Goal: Task Accomplishment & Management: Use online tool/utility

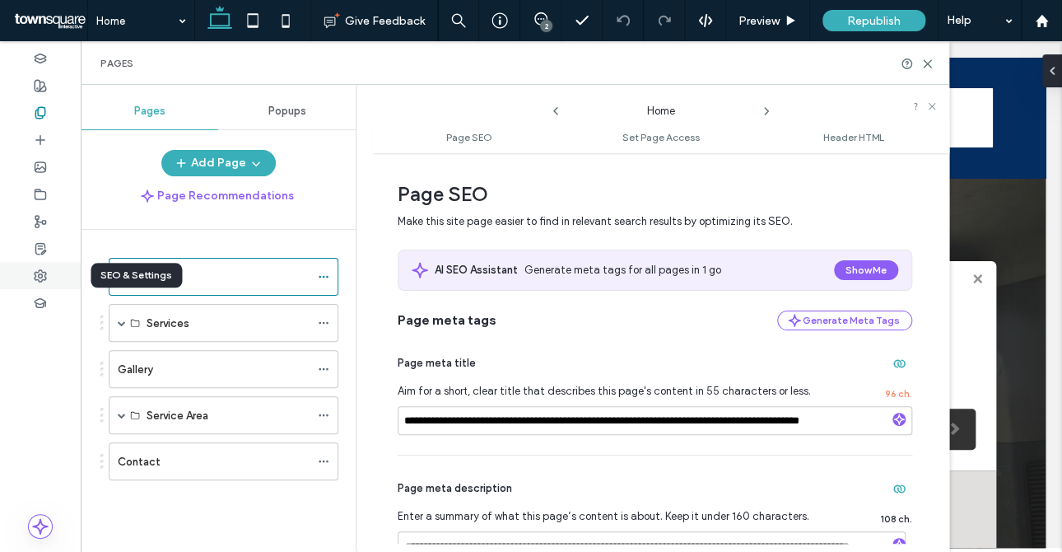
click at [33, 270] on div at bounding box center [40, 275] width 81 height 27
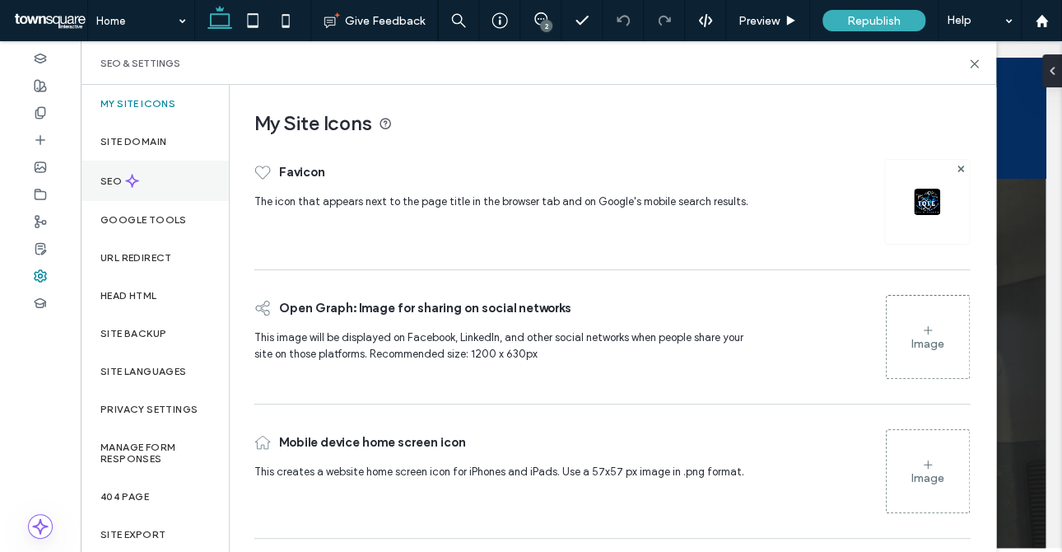
click at [136, 178] on icon at bounding box center [132, 181] width 14 height 14
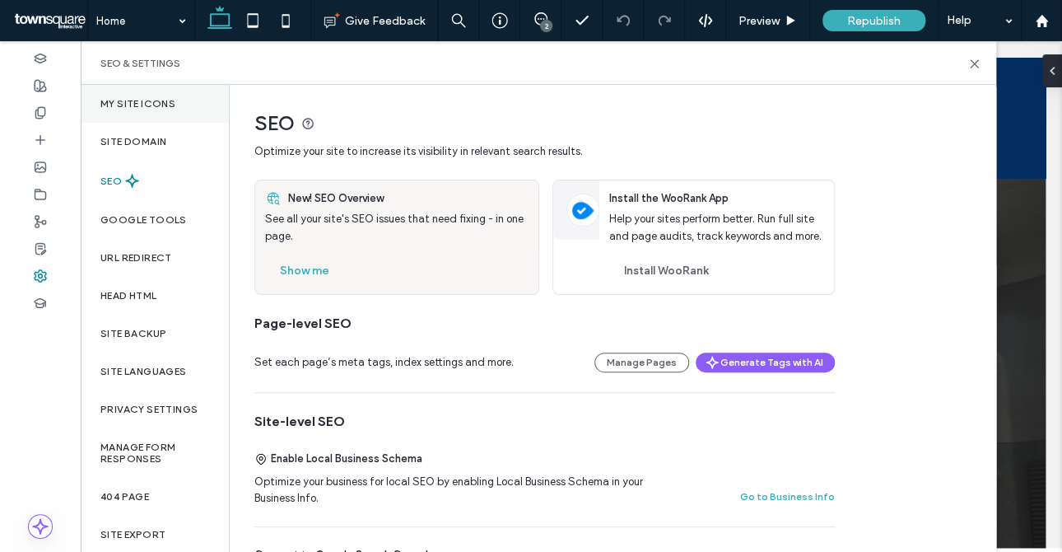
click at [128, 98] on label "My Site Icons" at bounding box center [137, 104] width 75 height 12
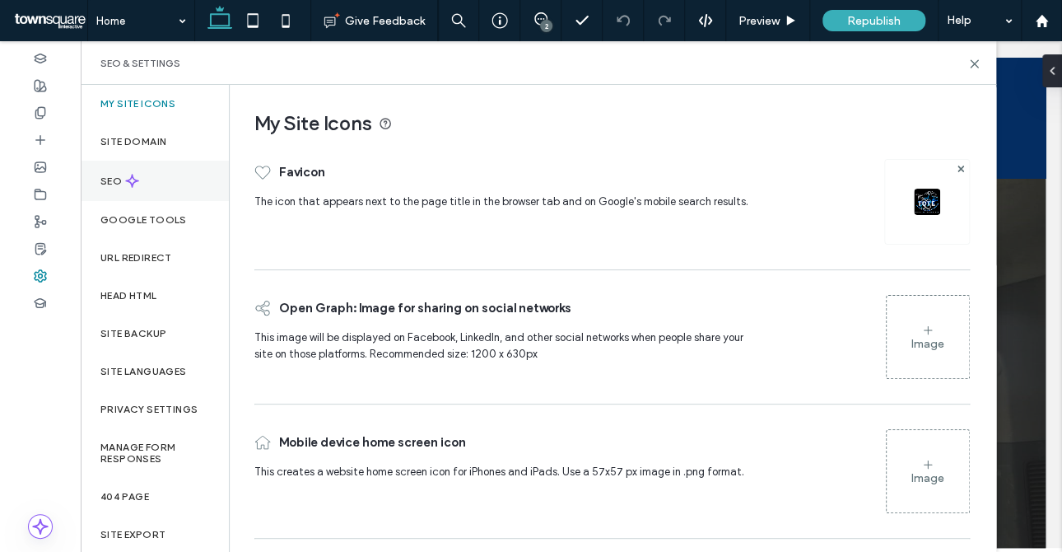
click at [182, 179] on div "SEO" at bounding box center [155, 181] width 148 height 40
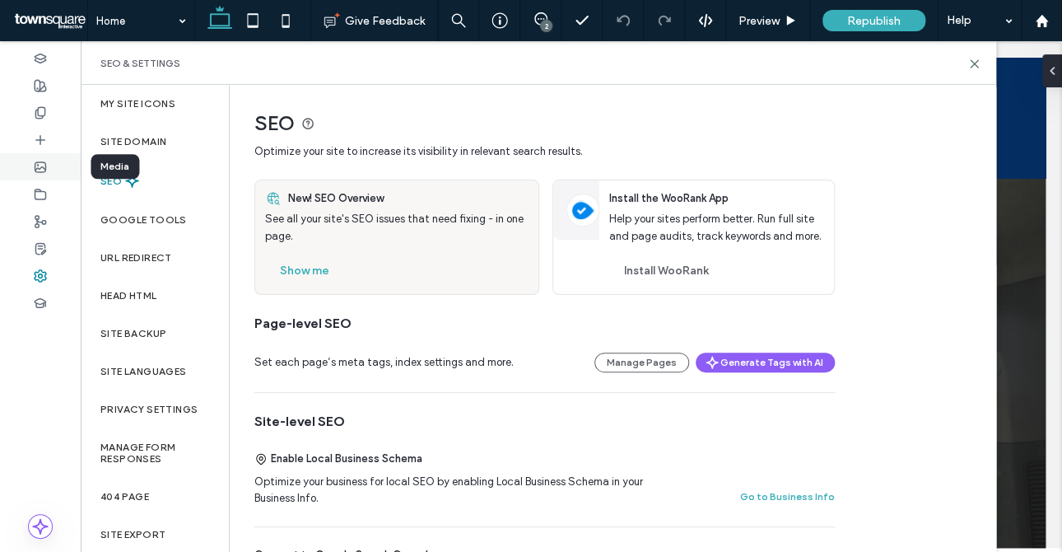
click at [30, 170] on div at bounding box center [40, 166] width 81 height 27
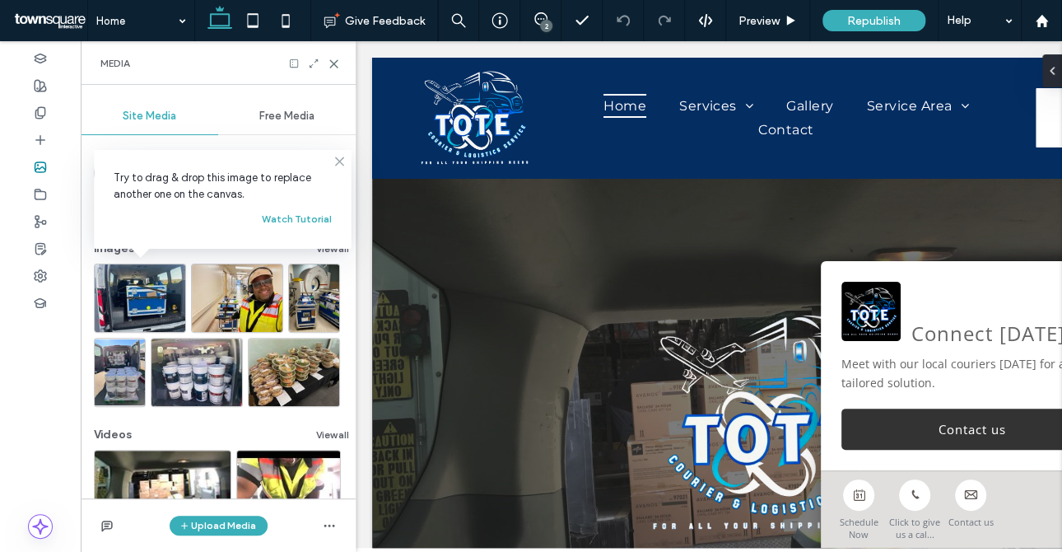
click at [343, 165] on use at bounding box center [339, 160] width 7 height 7
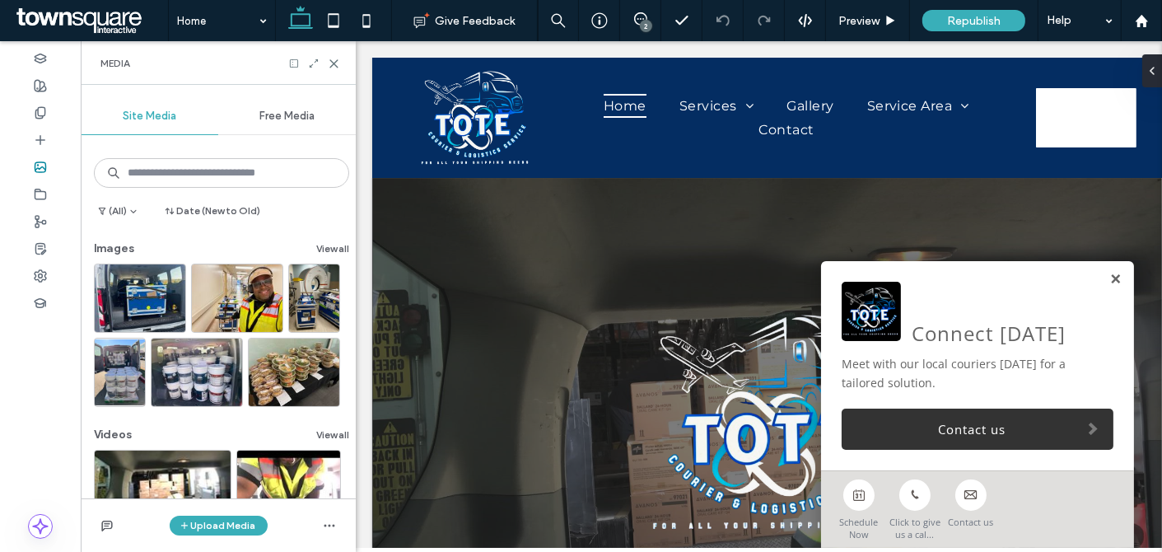
click at [1061, 273] on link at bounding box center [1114, 280] width 12 height 14
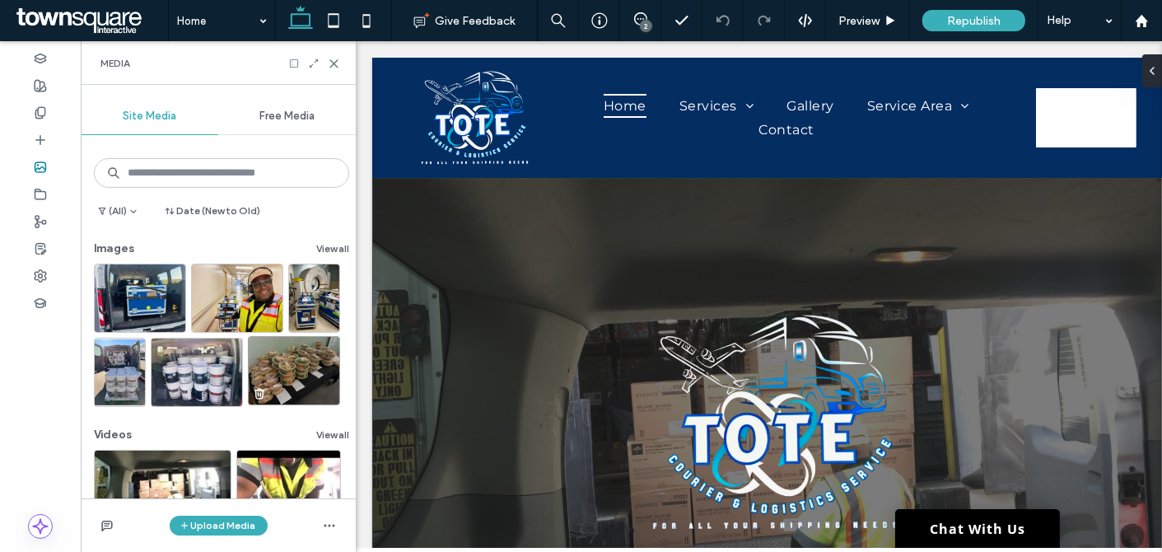
scroll to position [247, 0]
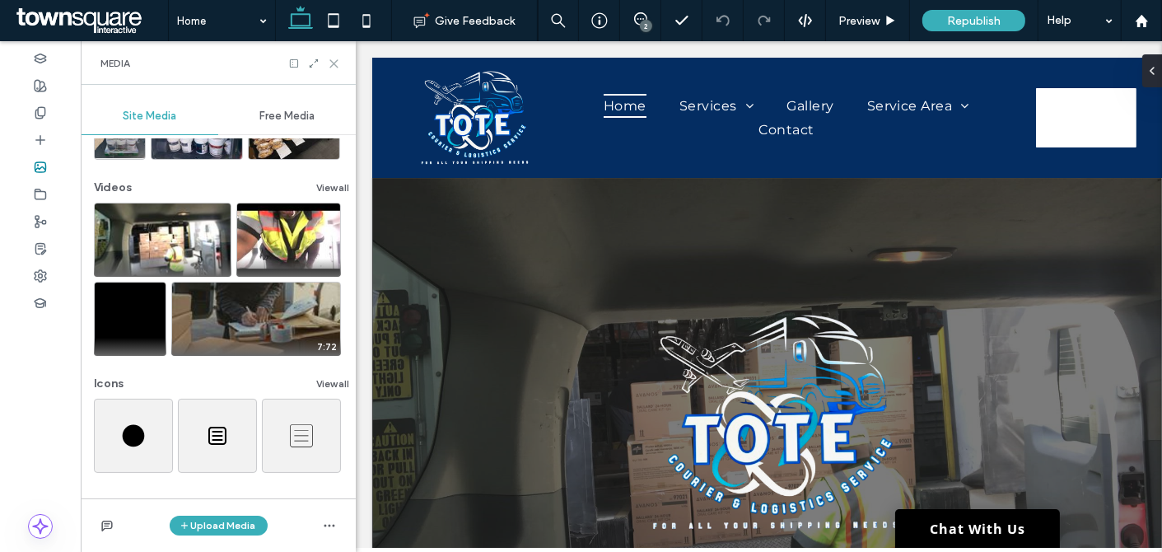
click at [329, 61] on icon at bounding box center [334, 64] width 12 height 12
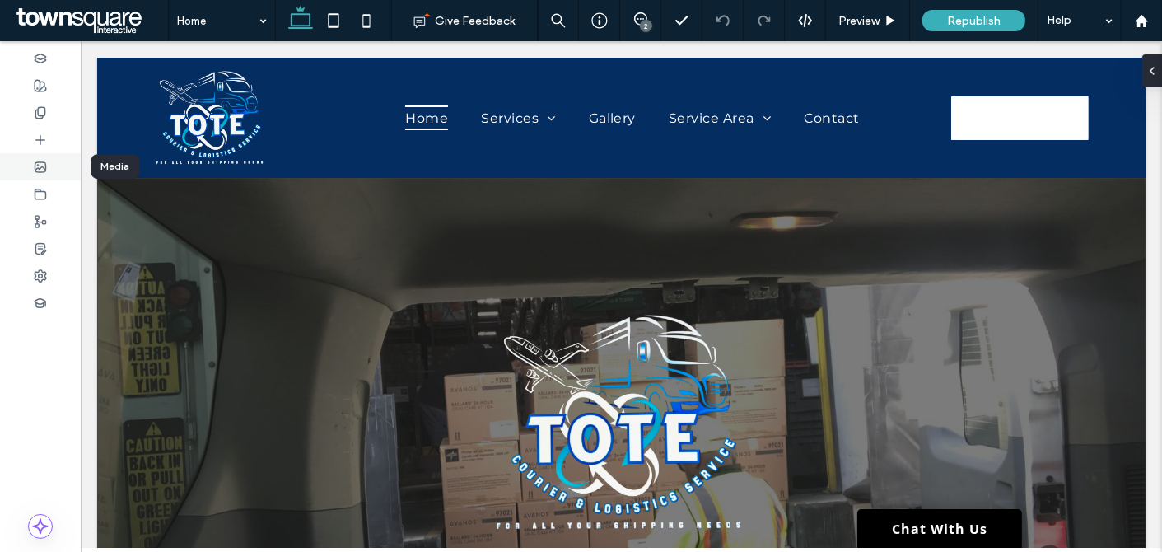
click at [44, 167] on use at bounding box center [40, 167] width 11 height 10
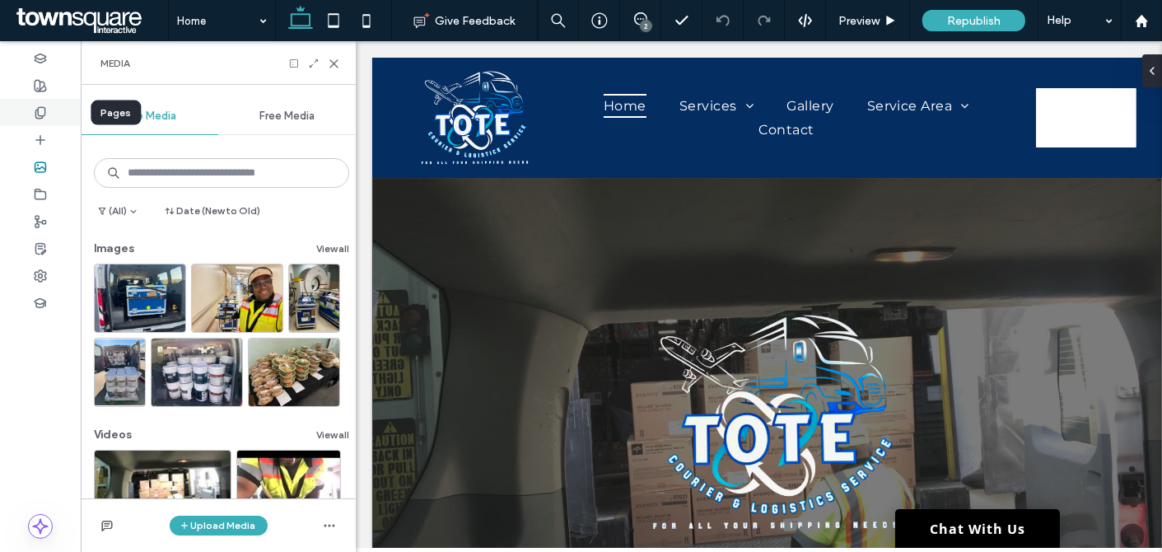
click at [42, 114] on icon at bounding box center [40, 112] width 13 height 13
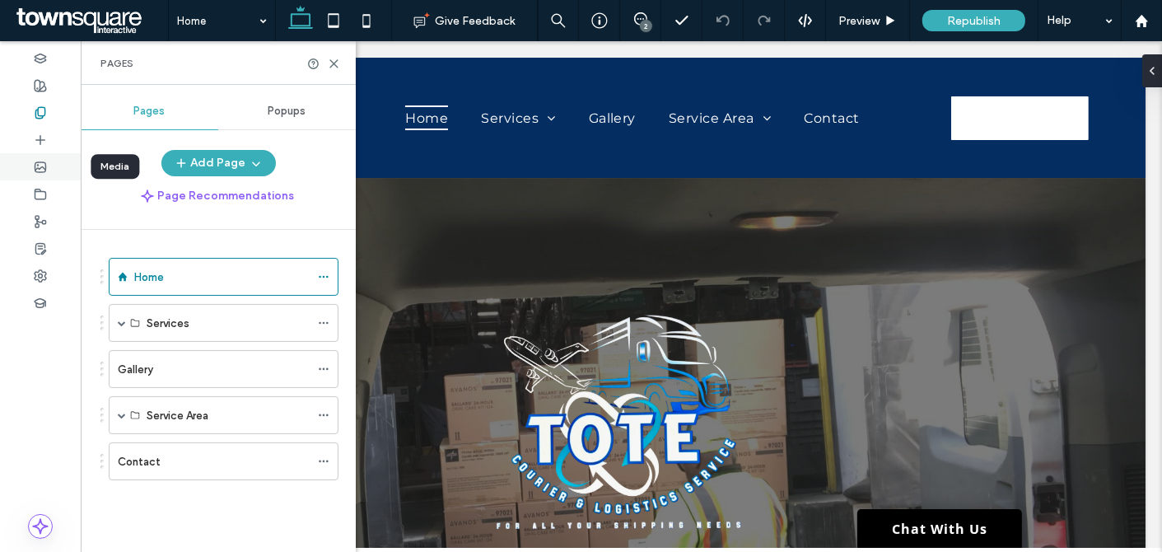
click at [38, 171] on icon at bounding box center [40, 167] width 13 height 13
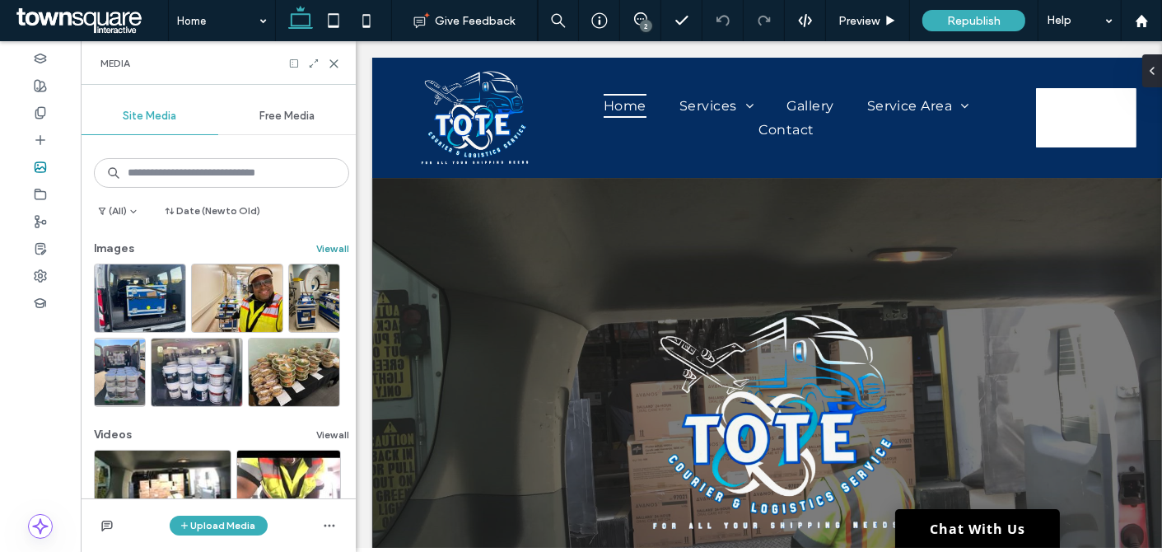
click at [329, 254] on button "View all" at bounding box center [332, 249] width 33 height 20
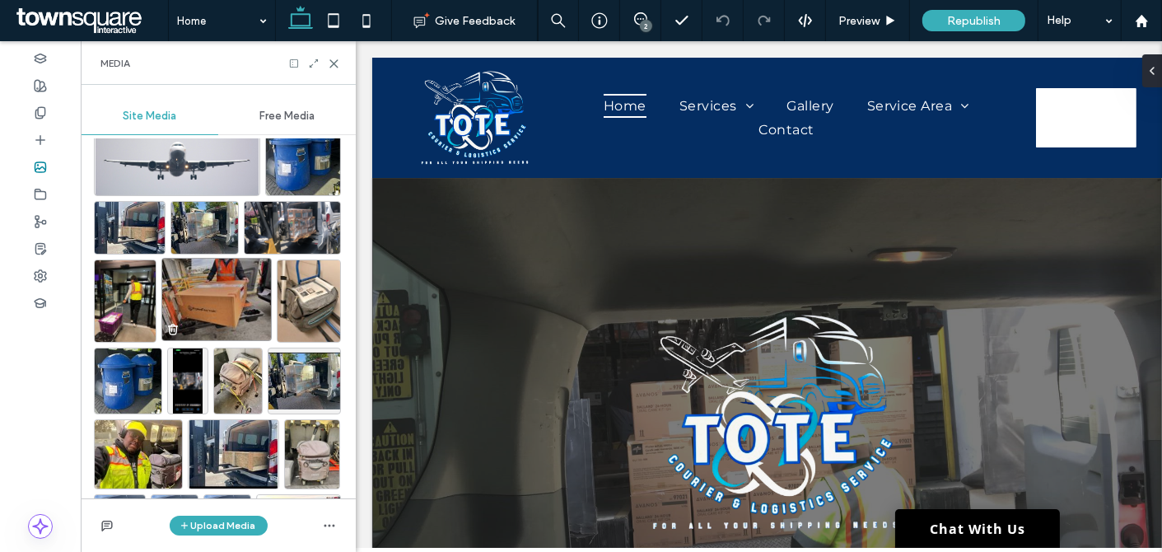
scroll to position [720, 0]
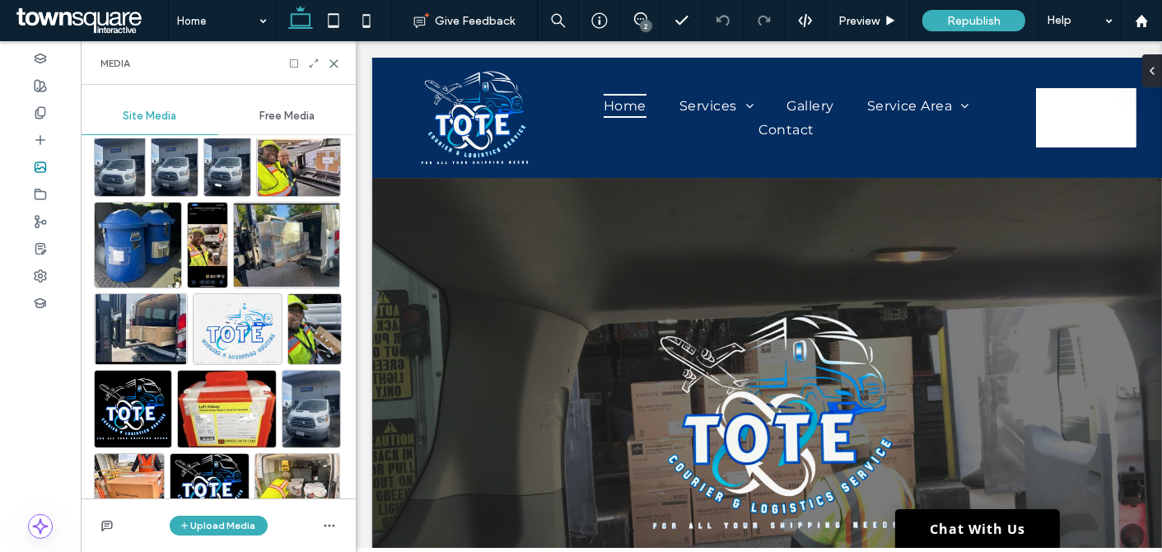
click at [221, 322] on img at bounding box center [238, 329] width 90 height 72
click at [128, 394] on img at bounding box center [133, 407] width 78 height 78
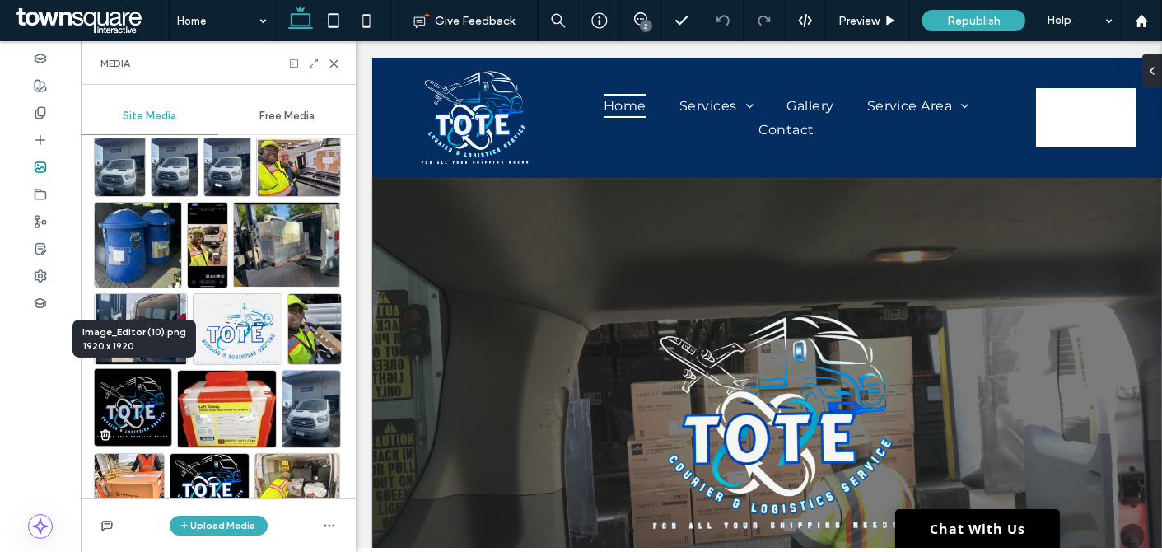
click at [147, 394] on img at bounding box center [133, 407] width 78 height 78
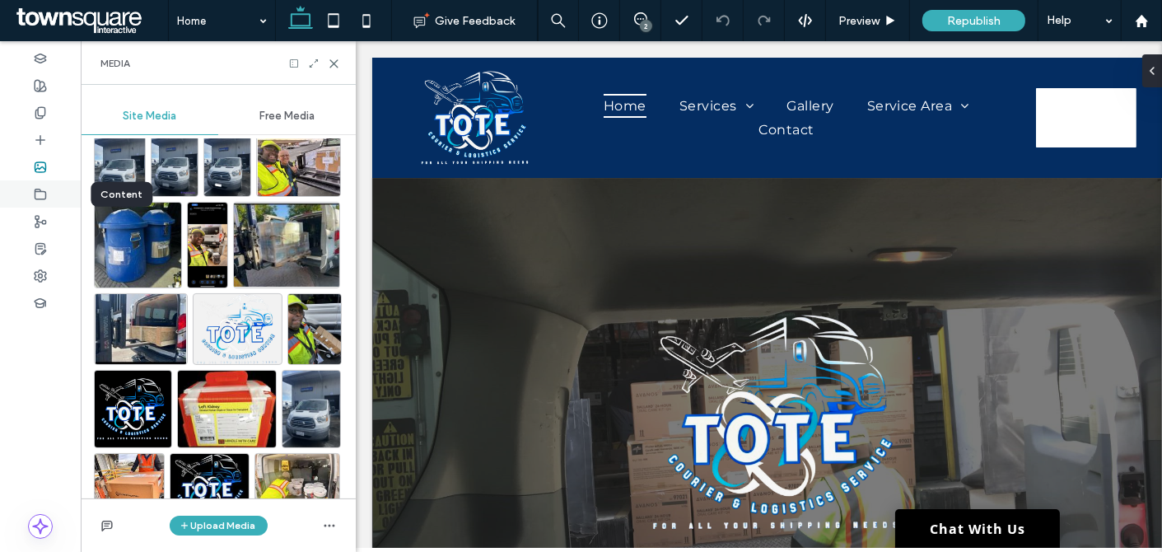
click at [23, 189] on div at bounding box center [40, 193] width 81 height 27
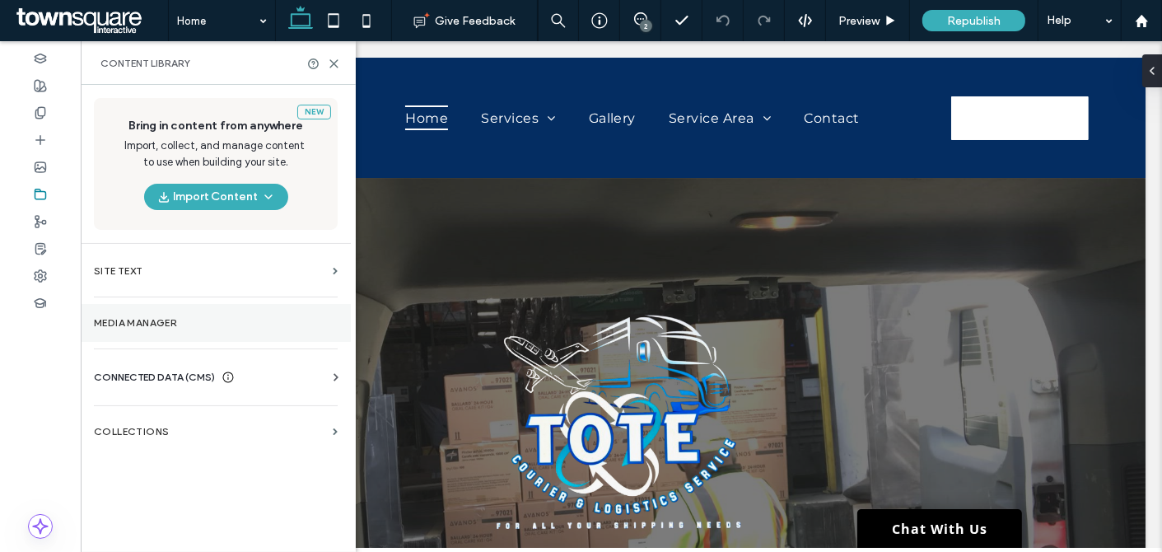
click at [162, 322] on label "Media Manager" at bounding box center [216, 323] width 244 height 12
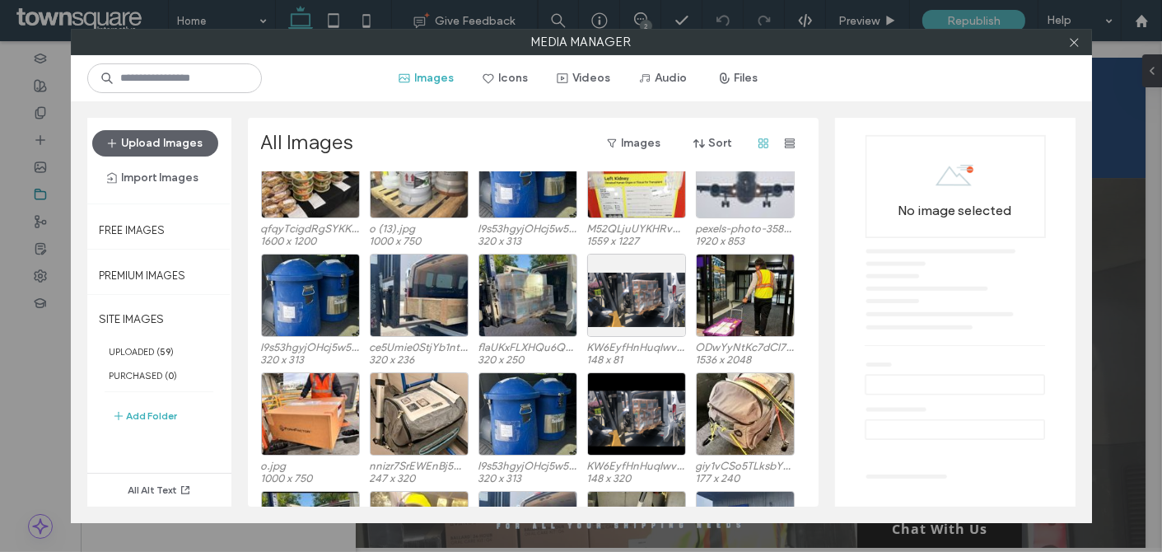
scroll to position [523, 0]
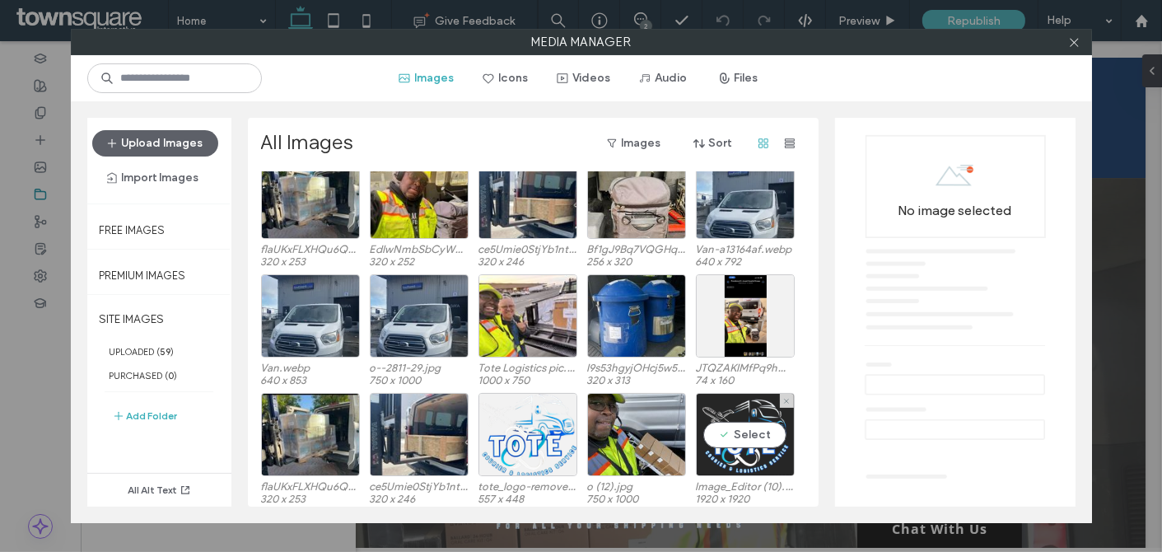
click at [763, 427] on div "Select" at bounding box center [745, 434] width 99 height 83
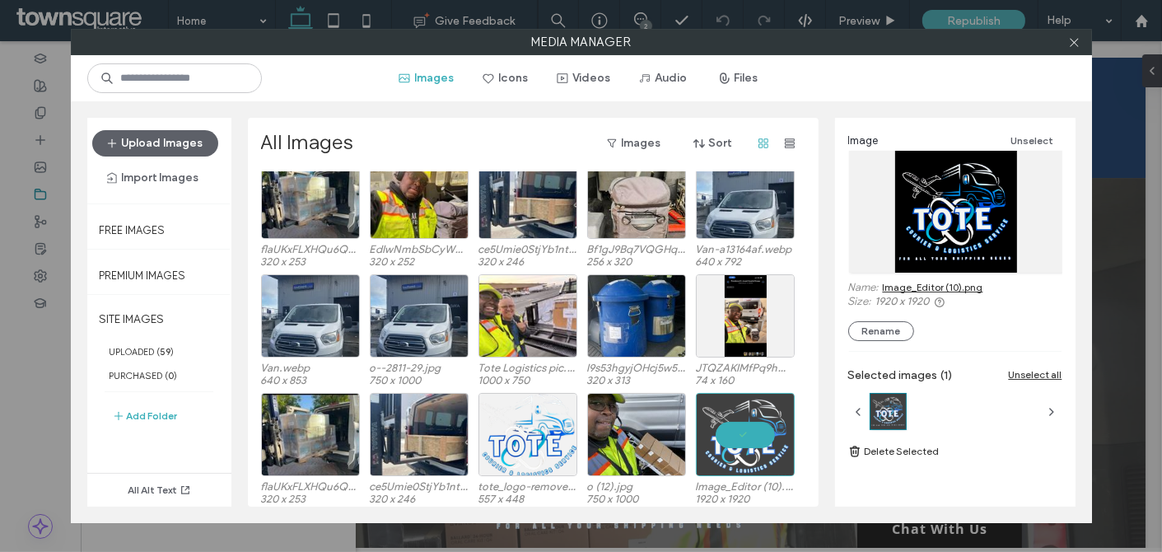
click at [931, 286] on link "Image_Editor (10).png" at bounding box center [933, 287] width 100 height 12
